Goal: Task Accomplishment & Management: Manage account settings

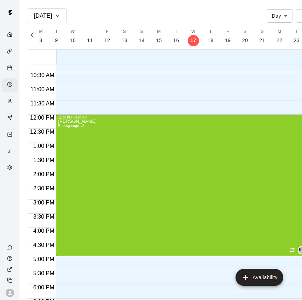
scroll to position [286, 0]
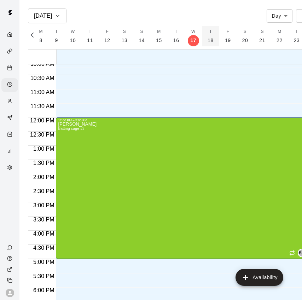
click at [210, 39] on p "18" at bounding box center [210, 40] width 6 height 7
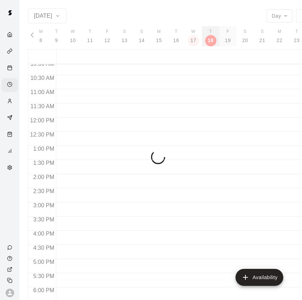
scroll to position [0, 2997]
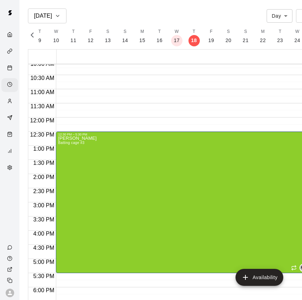
drag, startPoint x: 130, startPoint y: 200, endPoint x: 131, endPoint y: 192, distance: 8.5
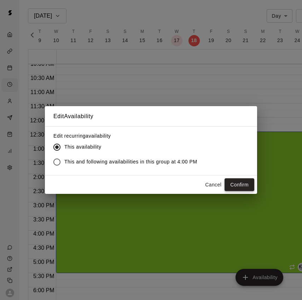
click at [243, 184] on button "Confirm" at bounding box center [239, 184] width 30 height 13
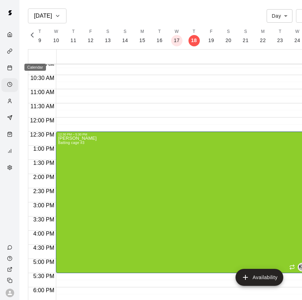
drag, startPoint x: 8, startPoint y: 67, endPoint x: 4, endPoint y: 67, distance: 4.6
click at [8, 67] on icon "Calendar" at bounding box center [9, 67] width 5 height 5
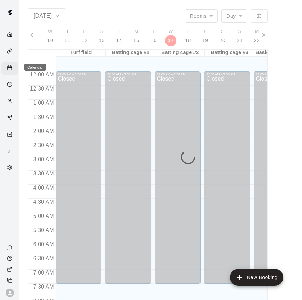
scroll to position [421, 0]
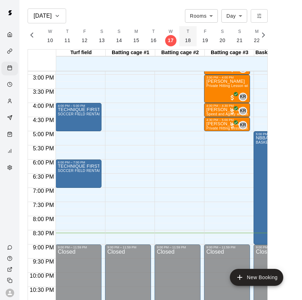
click at [186, 40] on p "18" at bounding box center [188, 40] width 6 height 7
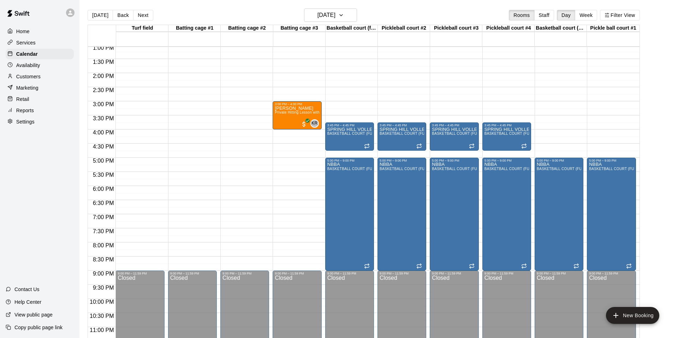
scroll to position [379, 0]
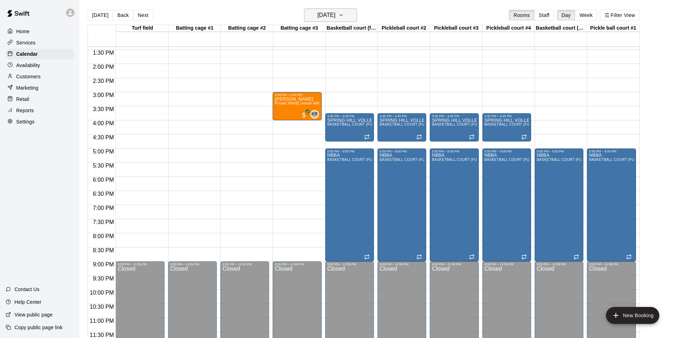
click at [301, 14] on icon "button" at bounding box center [341, 15] width 6 height 8
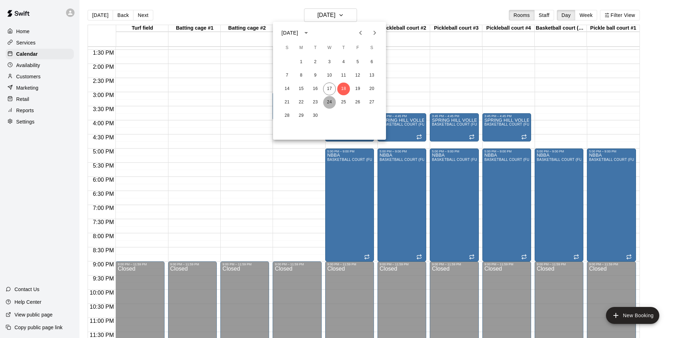
click at [301, 100] on button "24" at bounding box center [329, 102] width 13 height 13
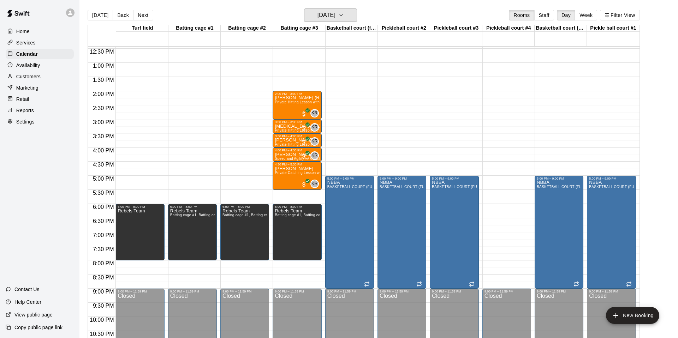
scroll to position [352, 0]
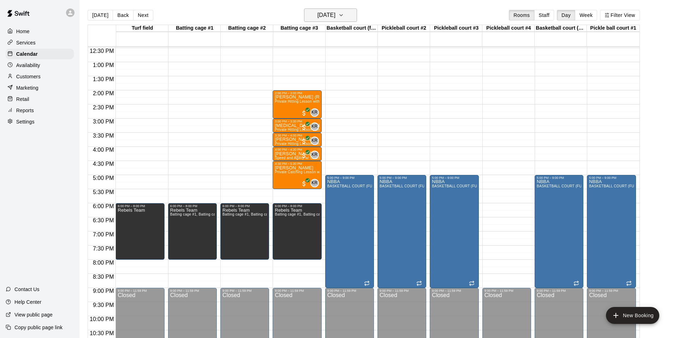
click at [301, 14] on icon "button" at bounding box center [341, 15] width 6 height 8
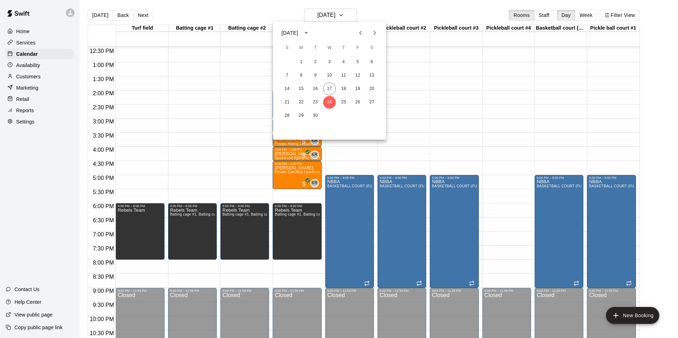
click at [301, 33] on icon "Next month" at bounding box center [375, 33] width 8 height 8
click at [301, 62] on button "1" at bounding box center [329, 62] width 13 height 13
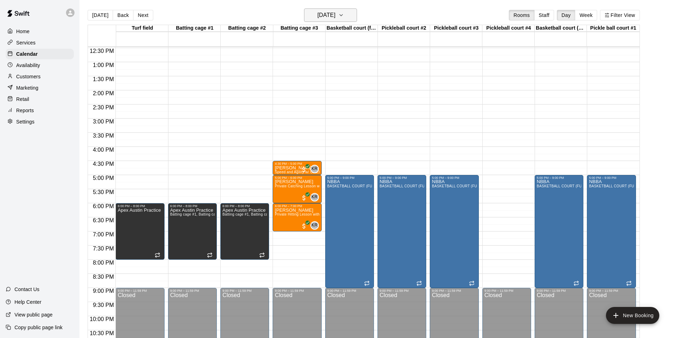
click at [301, 13] on icon "button" at bounding box center [341, 15] width 6 height 8
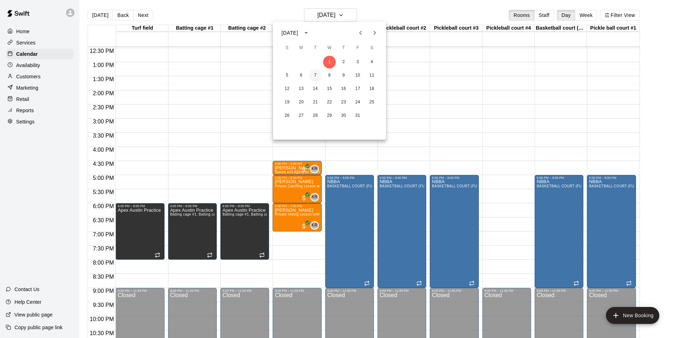
click at [301, 77] on button "7" at bounding box center [315, 75] width 13 height 13
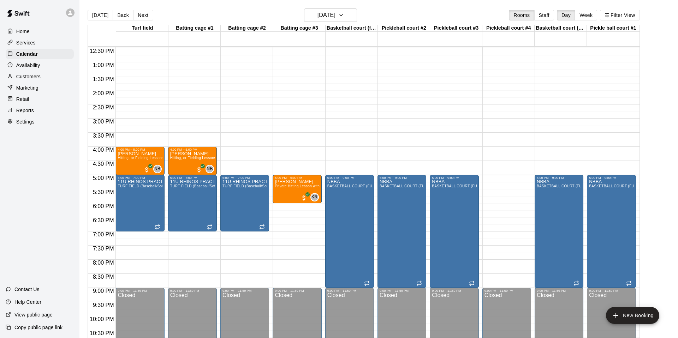
click at [301, 22] on div "[DATE] Back [DATE][DATE] Rooms Staff Day Week Filter View" at bounding box center [364, 16] width 553 height 16
click at [301, 12] on button "[DATE]" at bounding box center [330, 14] width 53 height 13
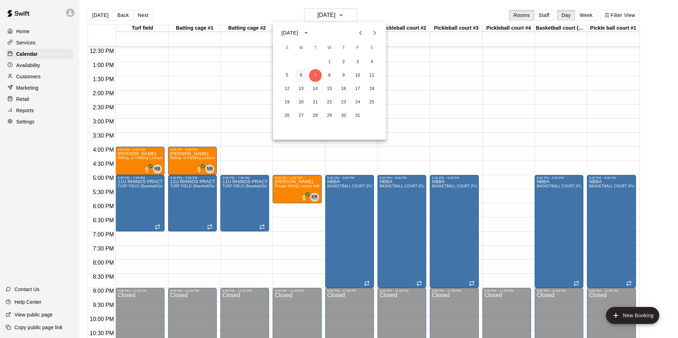
click at [301, 71] on button "6" at bounding box center [301, 75] width 13 height 13
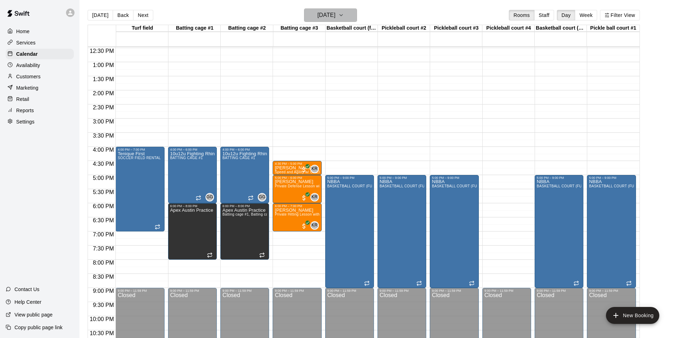
click at [301, 13] on icon "button" at bounding box center [341, 15] width 6 height 8
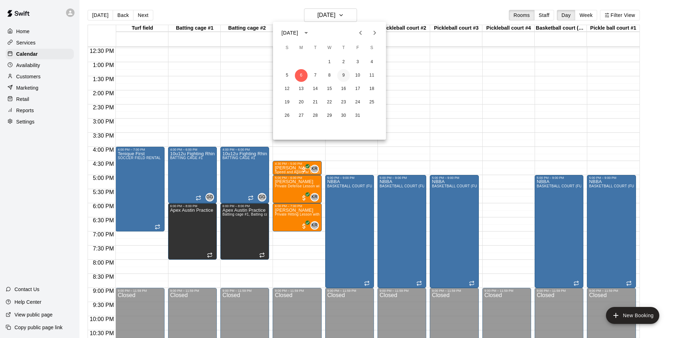
click at [301, 73] on button "9" at bounding box center [343, 75] width 13 height 13
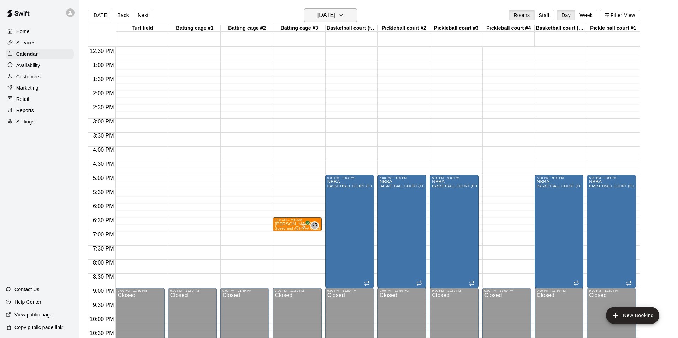
click at [301, 15] on button "[DATE]" at bounding box center [330, 14] width 53 height 13
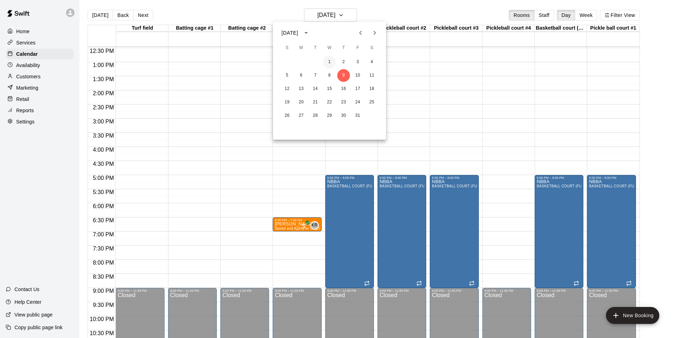
click at [301, 63] on button "1" at bounding box center [329, 62] width 13 height 13
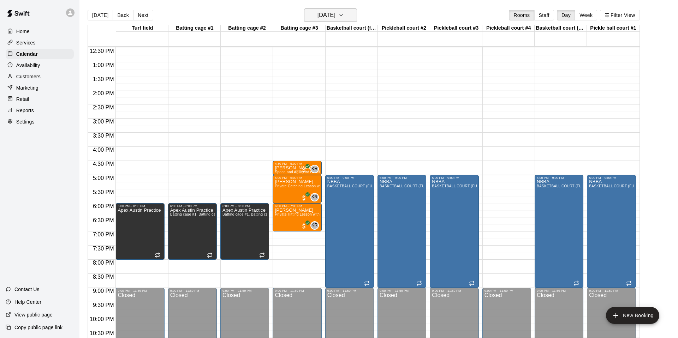
click at [301, 16] on icon "button" at bounding box center [341, 15] width 6 height 8
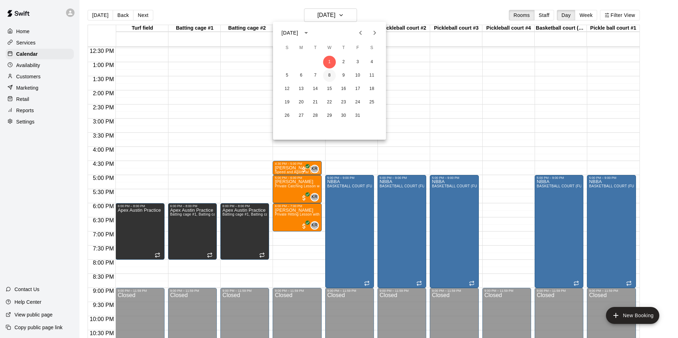
click at [301, 75] on button "8" at bounding box center [329, 75] width 13 height 13
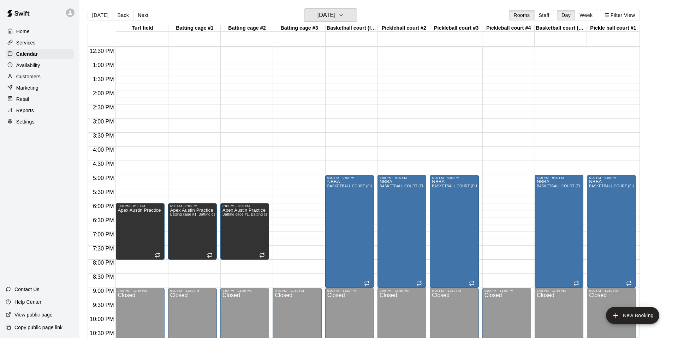
scroll to position [349, 0]
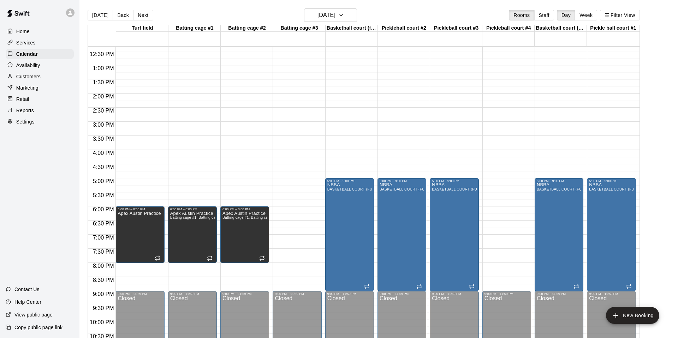
click at [35, 64] on p "Availability" at bounding box center [28, 65] width 24 height 7
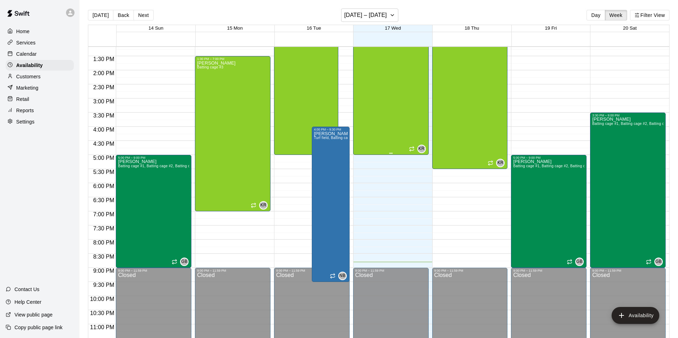
scroll to position [373, 0]
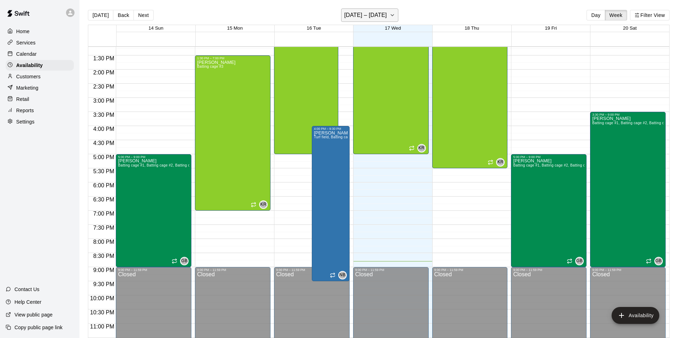
click at [301, 14] on button "[DATE] – [DATE]" at bounding box center [370, 14] width 58 height 13
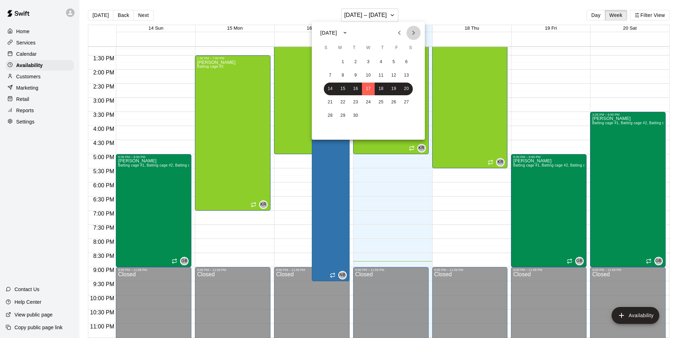
click at [301, 31] on icon "Next month" at bounding box center [414, 33] width 8 height 8
click at [301, 75] on button "5" at bounding box center [330, 75] width 13 height 13
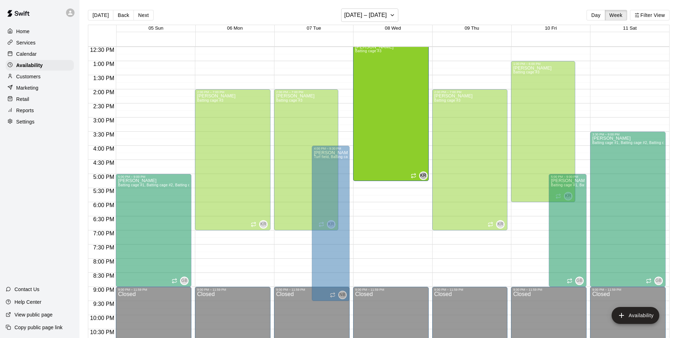
scroll to position [339, 0]
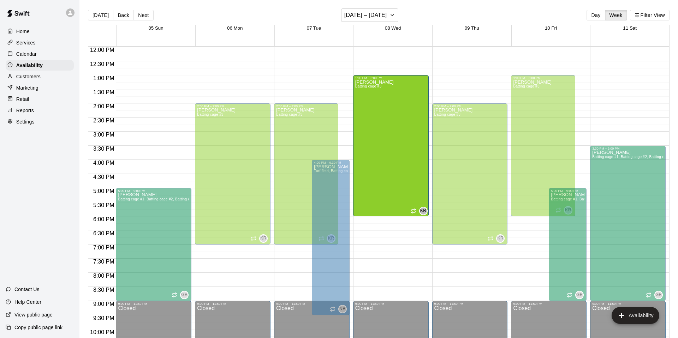
drag, startPoint x: 384, startPoint y: 167, endPoint x: 383, endPoint y: 175, distance: 7.6
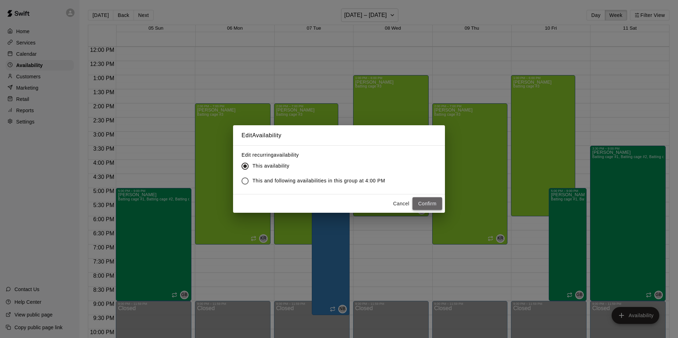
click at [301, 198] on button "Confirm" at bounding box center [428, 204] width 30 height 13
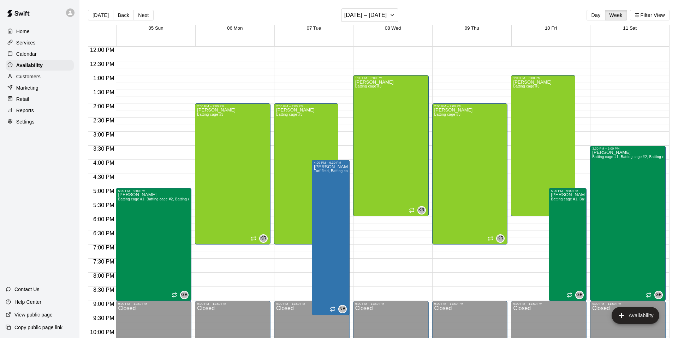
click at [98, 16] on button "[DATE]" at bounding box center [100, 15] width 25 height 11
